Goal: Transaction & Acquisition: Purchase product/service

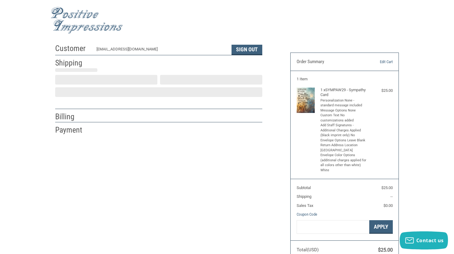
scroll to position [4, 0]
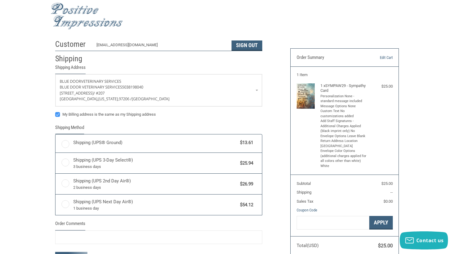
radio input "true"
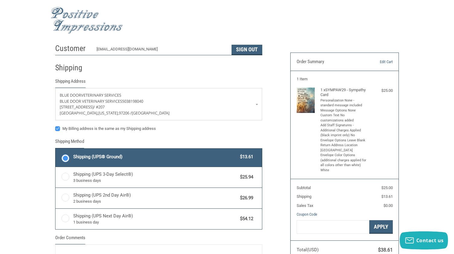
scroll to position [0, 0]
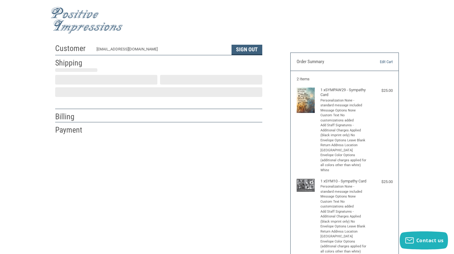
scroll to position [4, 0]
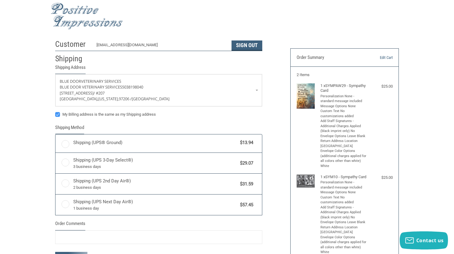
radio input "true"
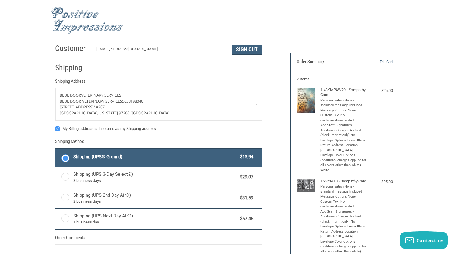
scroll to position [0, 0]
click at [59, 129] on label "My Billing address is the same as my Shipping address" at bounding box center [158, 128] width 207 height 5
click at [56, 126] on input "My Billing address is the same as my Shipping address" at bounding box center [55, 126] width 0 height 0
checkbox input "false"
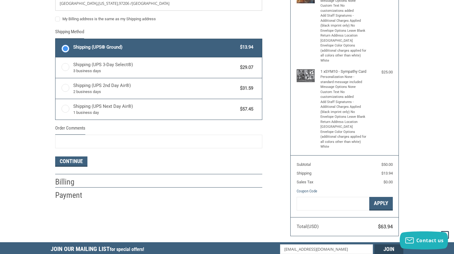
scroll to position [110, 0]
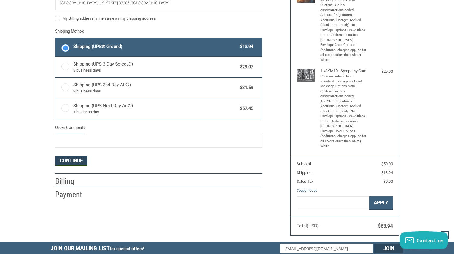
click at [69, 159] on button "Continue" at bounding box center [71, 161] width 32 height 10
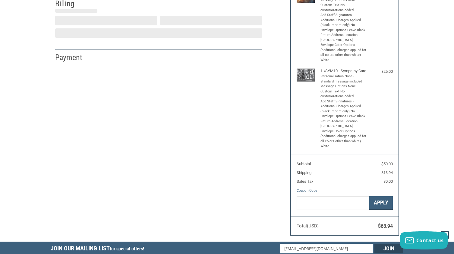
select select "US"
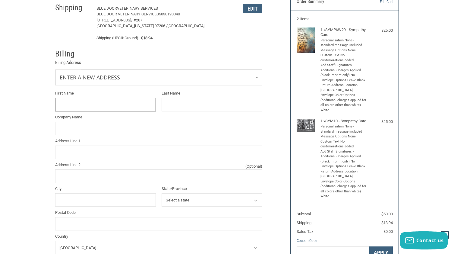
scroll to position [55, 0]
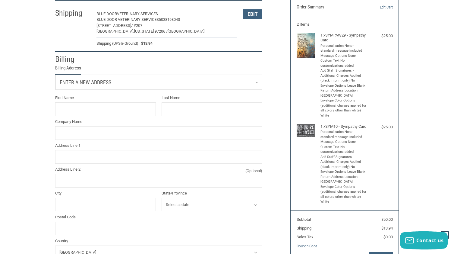
click at [96, 80] on span "Enter a new address" at bounding box center [86, 82] width 52 height 6
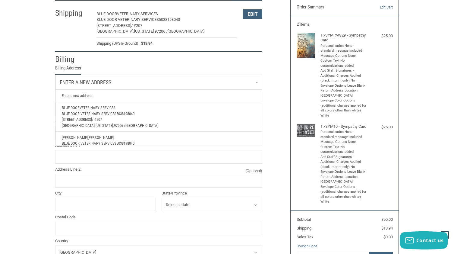
click at [88, 137] on span "Dawson" at bounding box center [101, 137] width 26 height 5
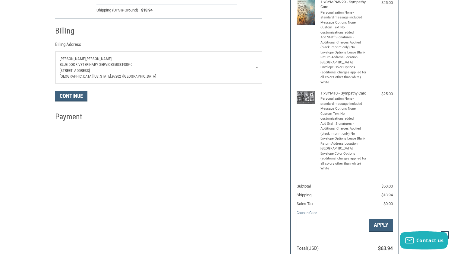
scroll to position [92, 0]
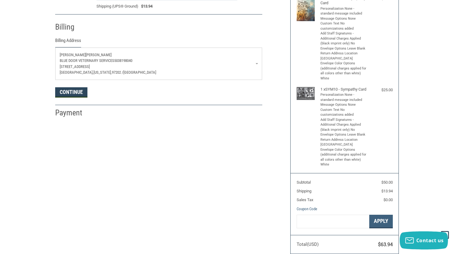
click at [65, 91] on button "Continue" at bounding box center [71, 92] width 32 height 10
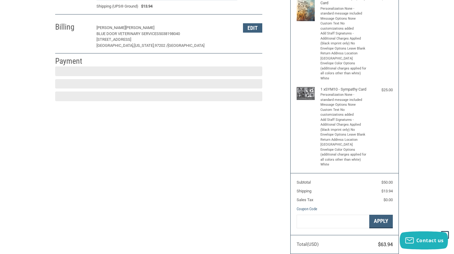
scroll to position [93, 0]
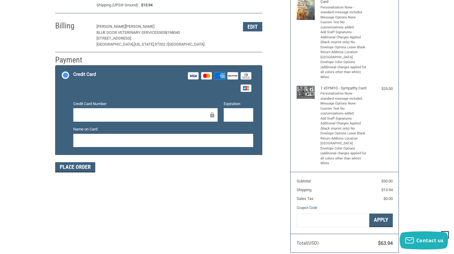
click at [87, 117] on div at bounding box center [145, 115] width 145 height 14
click at [79, 167] on button "Place Order" at bounding box center [75, 167] width 40 height 10
